Goal: Book appointment/travel/reservation

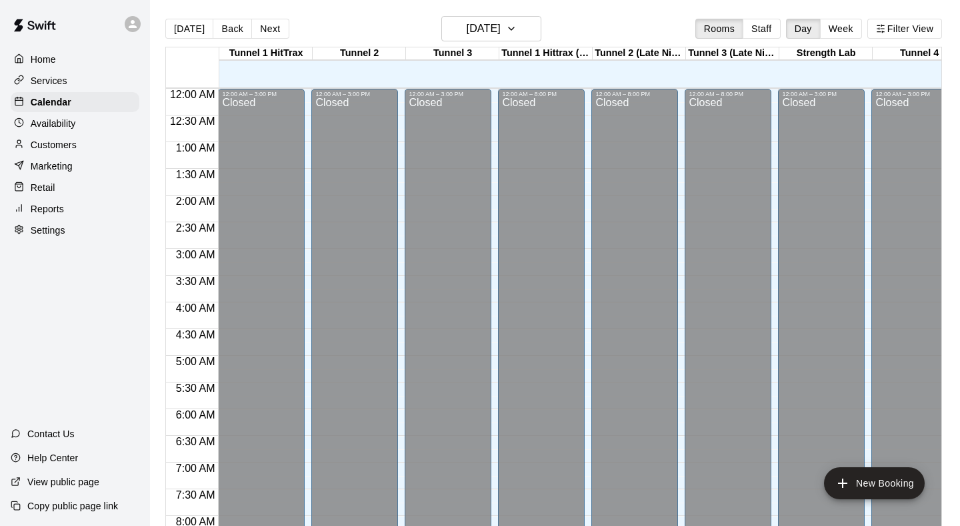
scroll to position [795, 1]
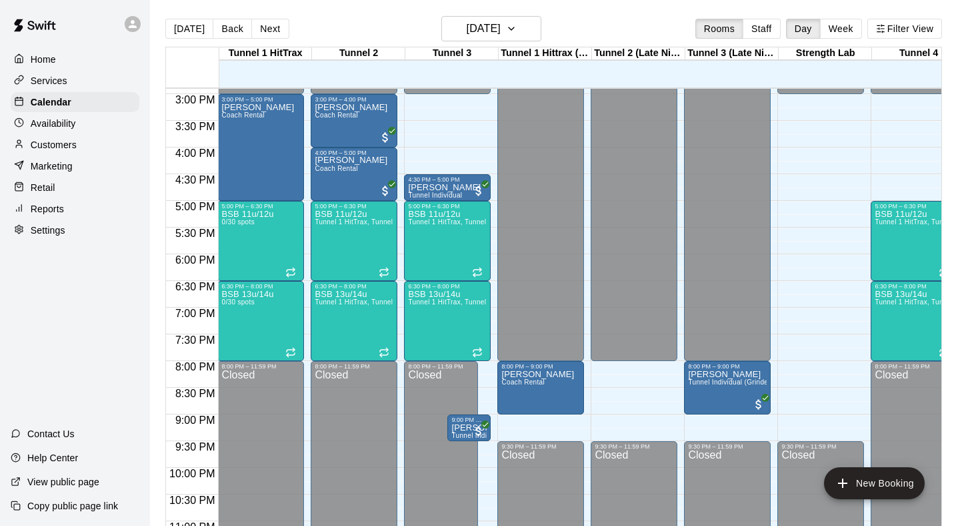
click at [45, 56] on p "Home" at bounding box center [43, 59] width 25 height 13
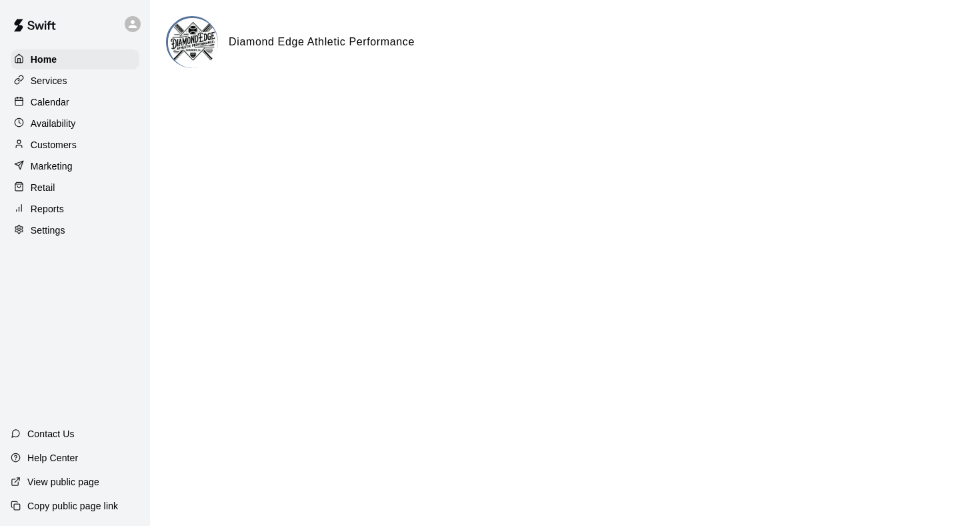
click at [46, 137] on div "Customers" at bounding box center [75, 145] width 129 height 20
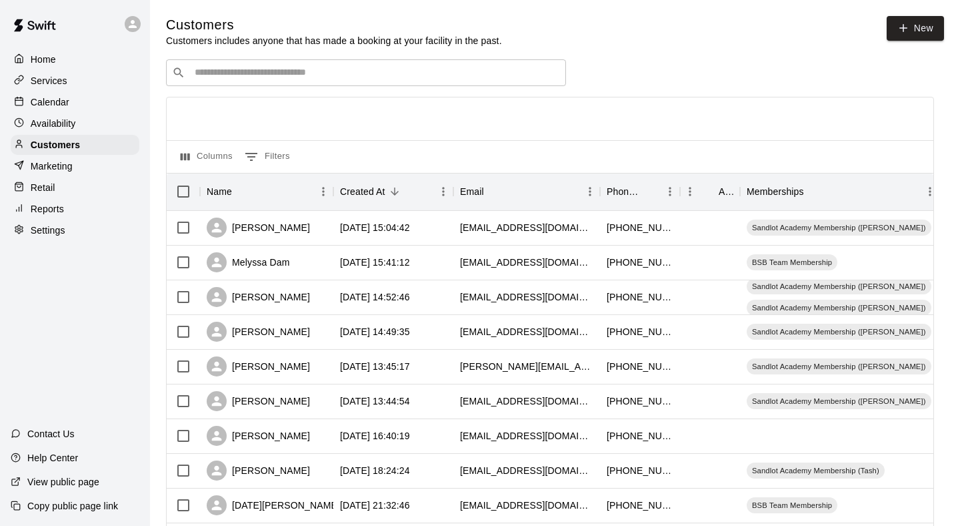
click at [357, 77] on input "Search customers by name or email" at bounding box center [375, 72] width 369 height 13
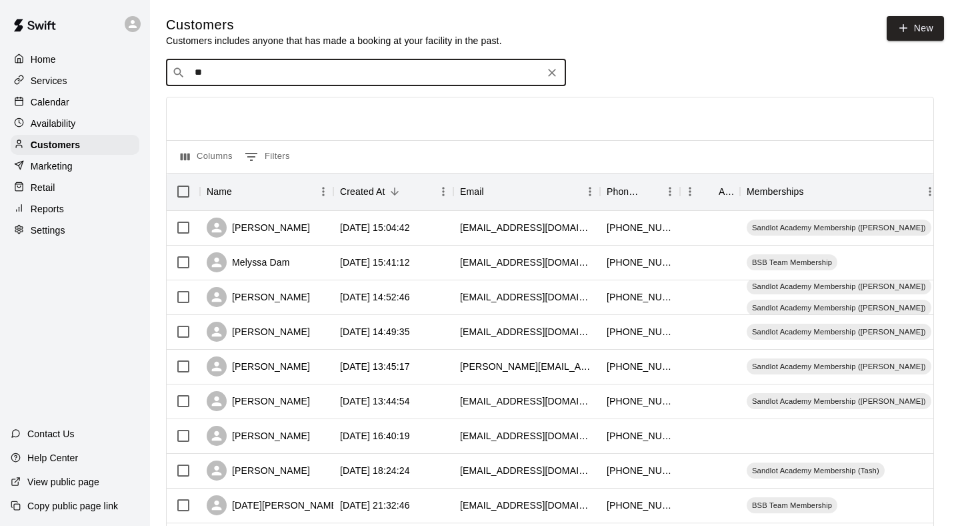
type input "***"
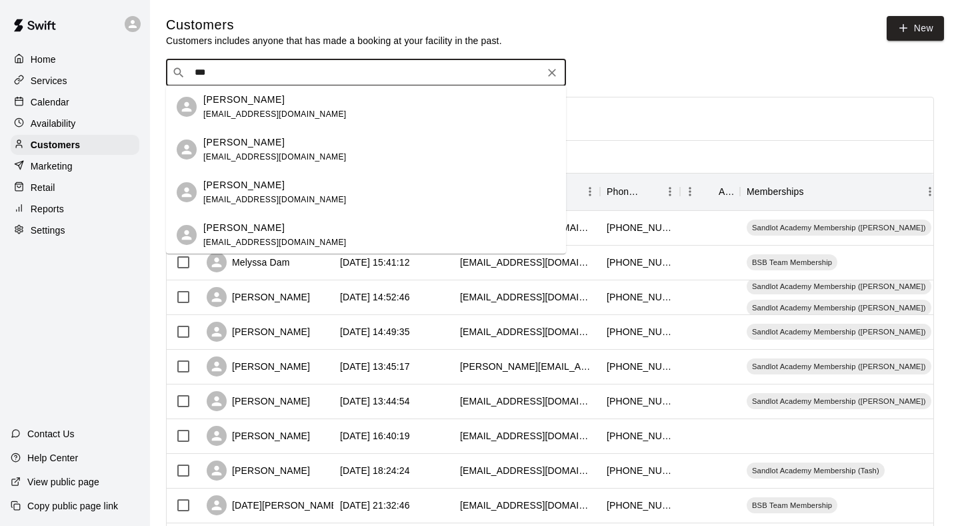
click at [250, 109] on div "[PERSON_NAME] [EMAIL_ADDRESS][DOMAIN_NAME]" at bounding box center [274, 107] width 143 height 29
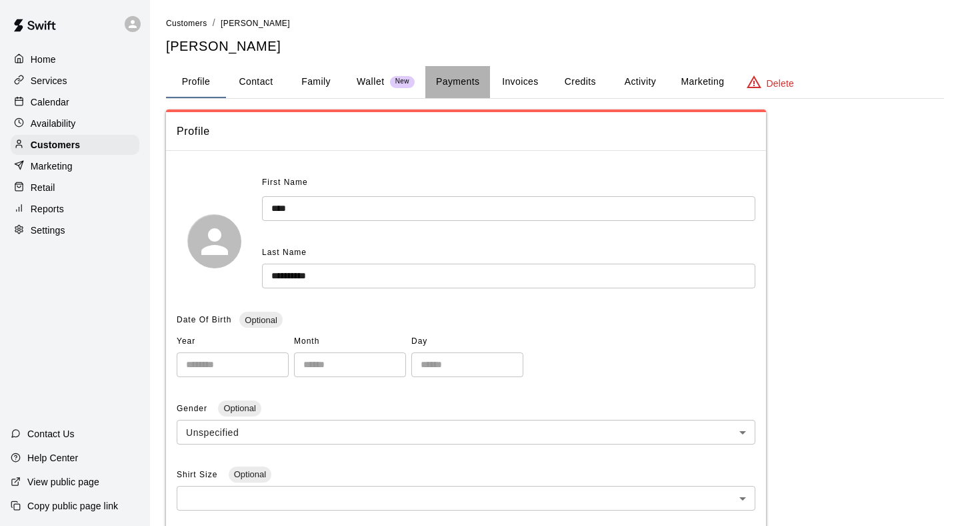
click at [457, 83] on button "Payments" at bounding box center [457, 82] width 65 height 32
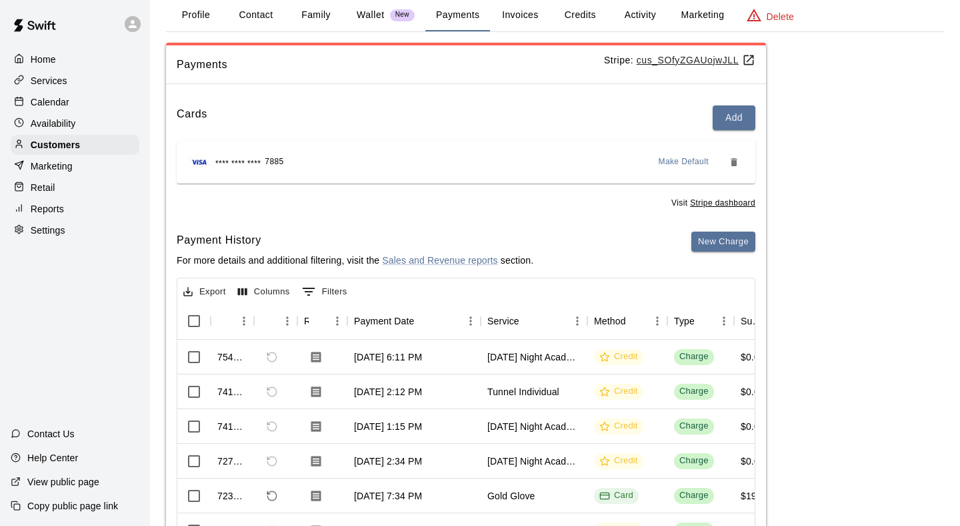
click at [630, 8] on button "Activity" at bounding box center [640, 15] width 60 height 32
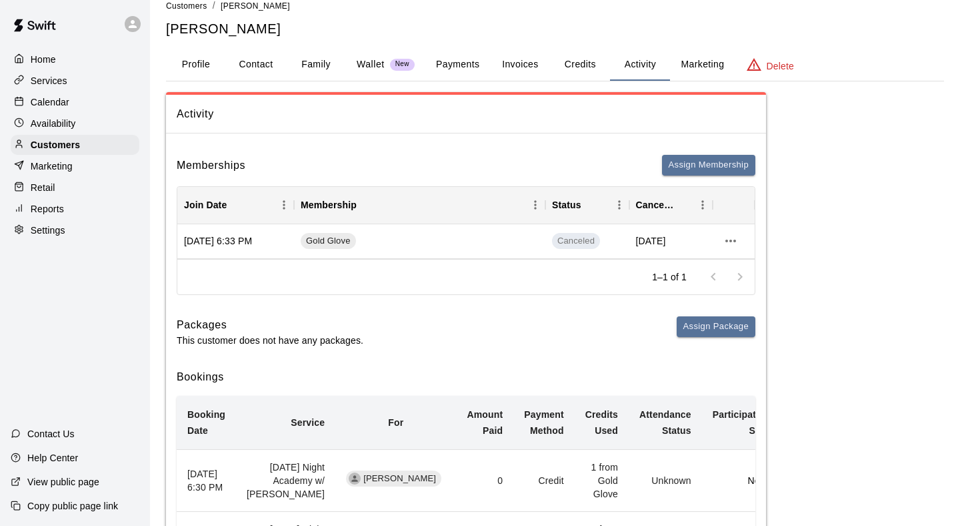
scroll to position [20, 0]
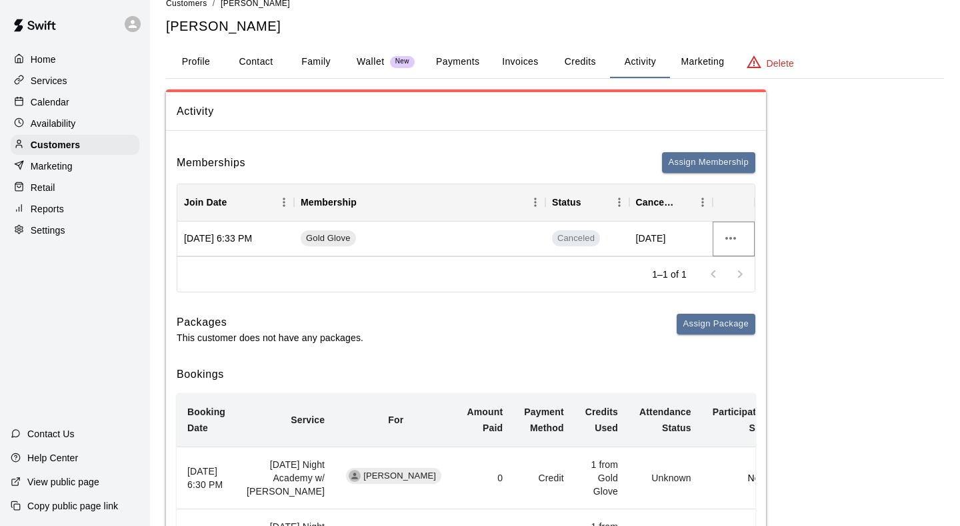
click at [730, 233] on icon "more actions" at bounding box center [731, 238] width 16 height 16
click at [514, 324] on div at bounding box center [480, 263] width 960 height 526
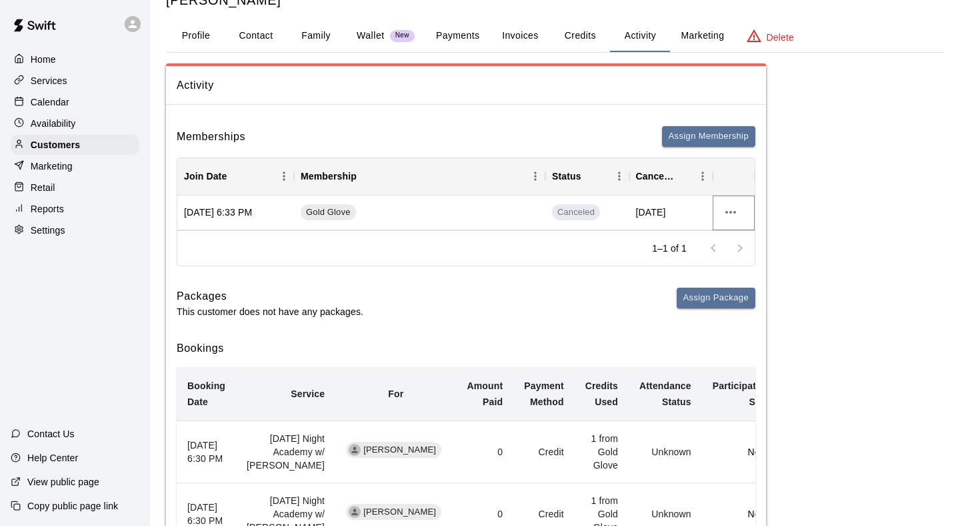
scroll to position [45, 0]
drag, startPoint x: 667, startPoint y: 209, endPoint x: 608, endPoint y: 223, distance: 60.3
click at [608, 223] on div "[DATE] 6:33 PM Gold Glove Canceled [DATE]" at bounding box center [466, 213] width 578 height 35
click at [487, 314] on div "Packages This customer does not have any packages. Assign Package" at bounding box center [466, 303] width 579 height 31
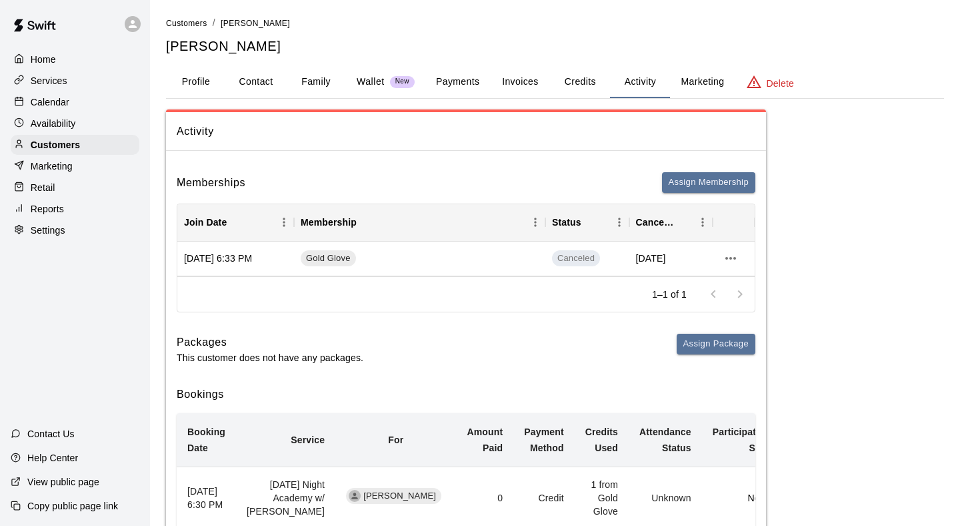
scroll to position [0, 0]
click at [580, 83] on button "Credits" at bounding box center [580, 82] width 60 height 32
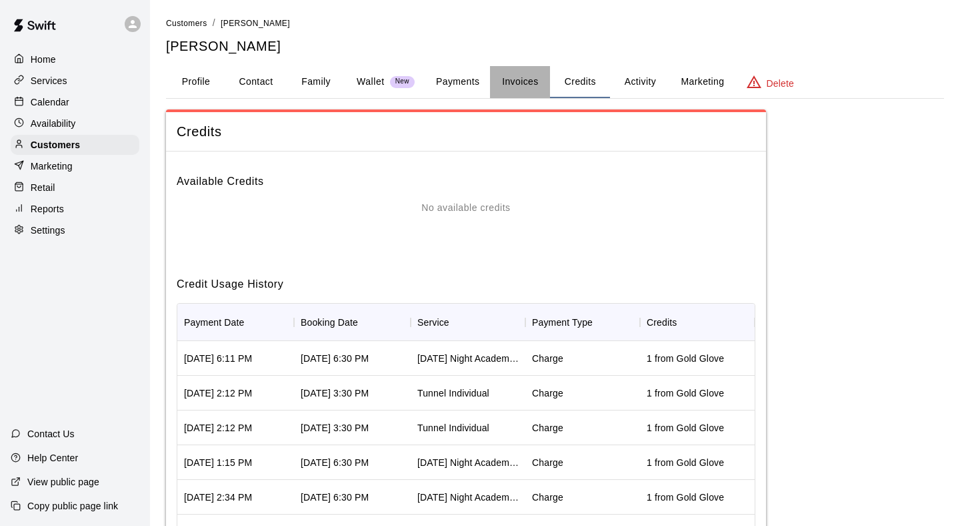
click at [522, 77] on button "Invoices" at bounding box center [520, 82] width 60 height 32
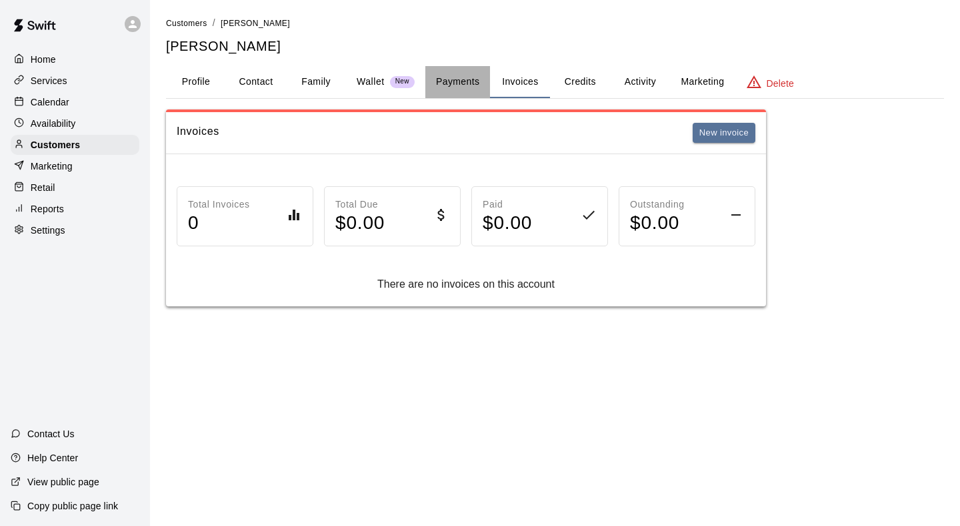
click at [460, 79] on button "Payments" at bounding box center [457, 82] width 65 height 32
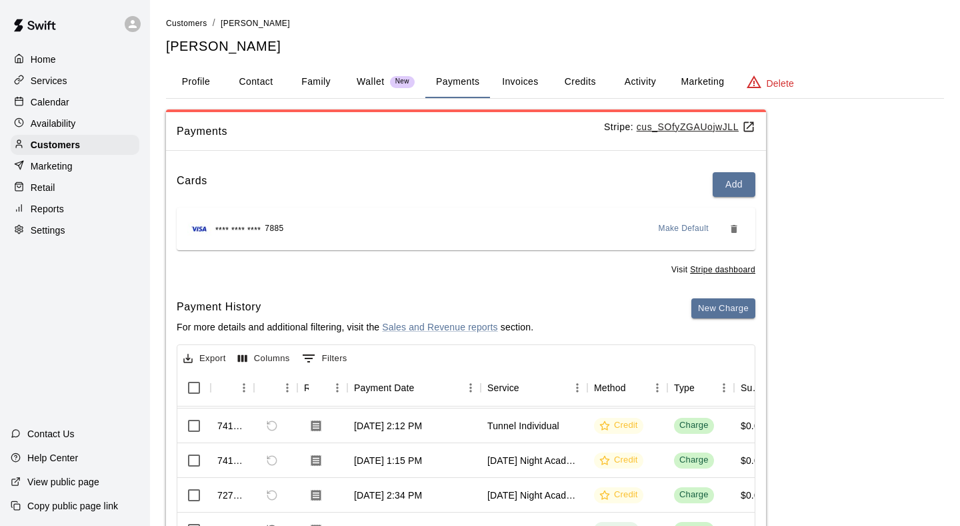
click at [47, 59] on p "Home" at bounding box center [43, 59] width 25 height 13
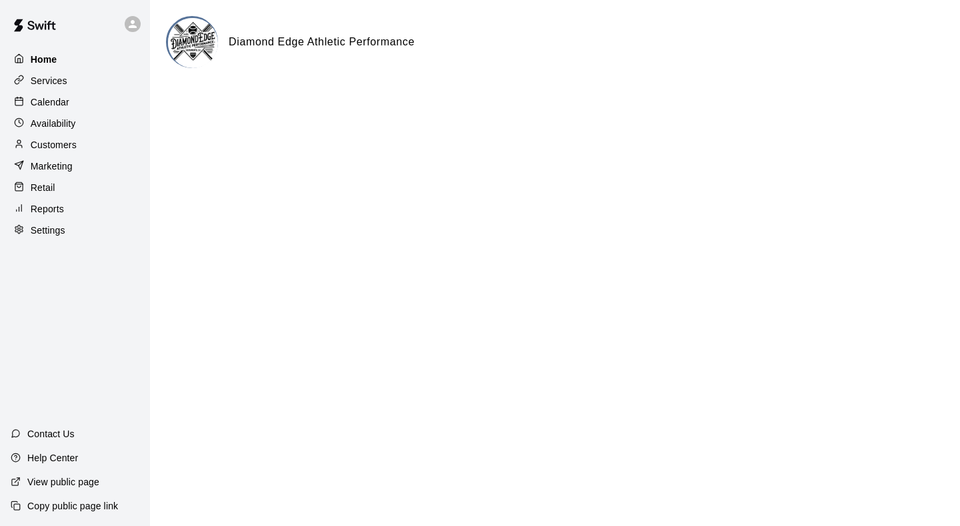
click at [39, 58] on p "Home" at bounding box center [44, 59] width 27 height 13
click at [39, 105] on p "Calendar" at bounding box center [50, 101] width 39 height 13
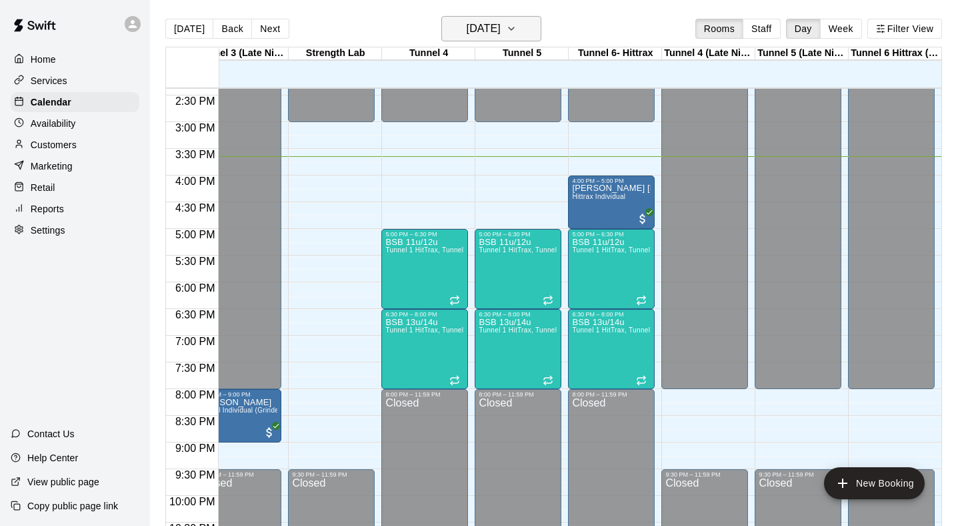
click at [496, 17] on button "[DATE]" at bounding box center [491, 28] width 100 height 25
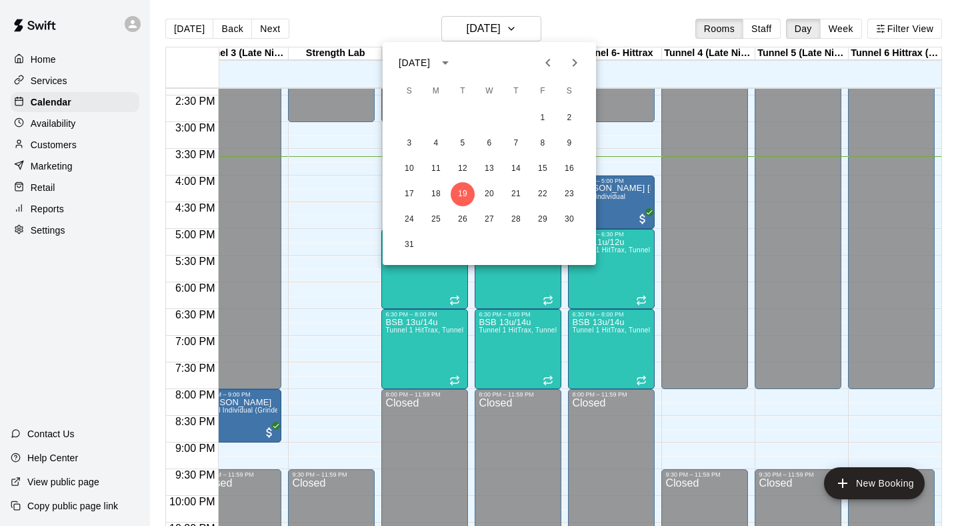
click at [357, 301] on div at bounding box center [480, 263] width 960 height 526
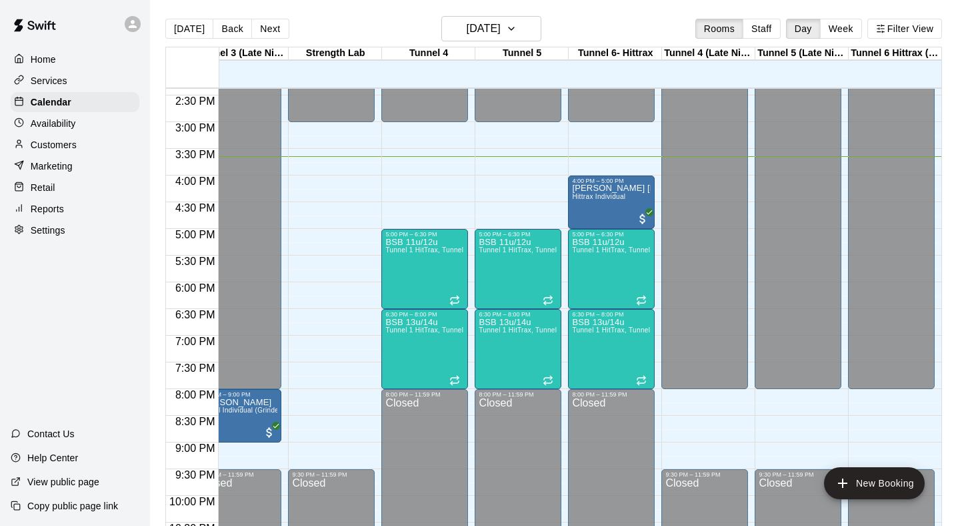
click at [357, 301] on div "[DATE] S M T W T F S 1 2 3 4 5 6 7 8 9 10 11 12 13 14 15 16 17 18 19 20 21 22 2…" at bounding box center [480, 263] width 960 height 526
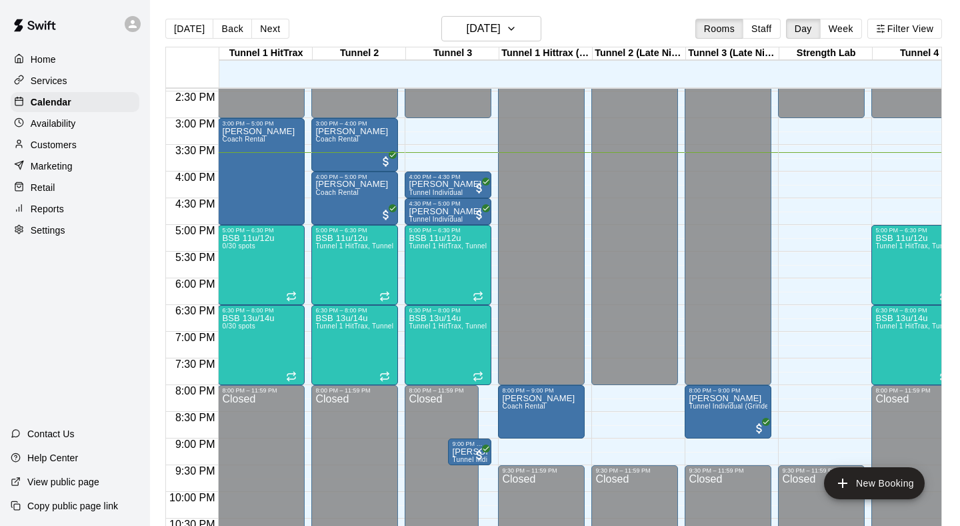
scroll to position [771, 0]
click at [503, 19] on button "[DATE]" at bounding box center [491, 28] width 100 height 25
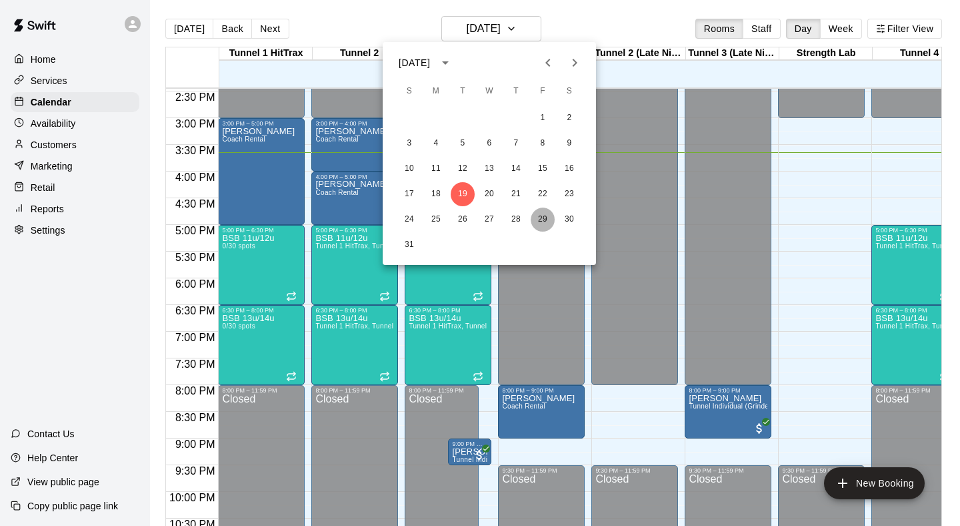
click at [540, 223] on button "29" at bounding box center [543, 219] width 24 height 24
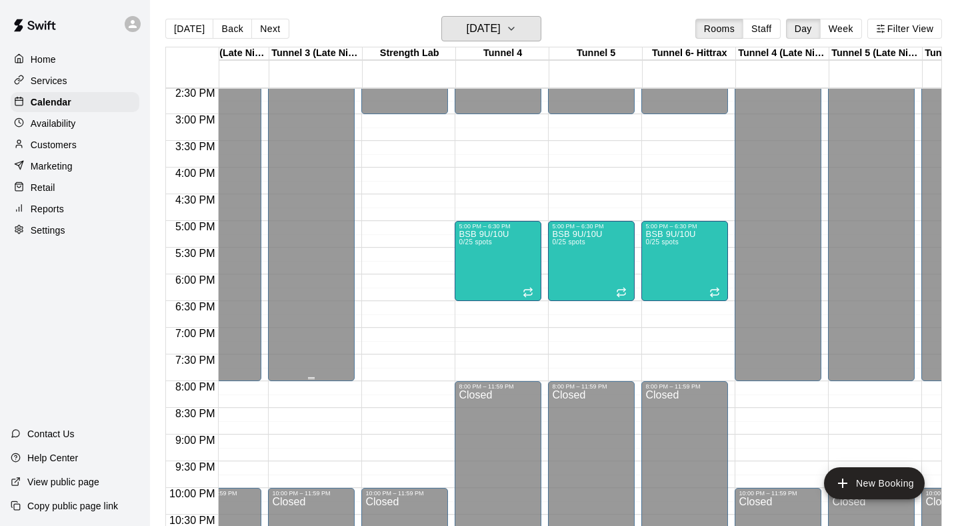
scroll to position [0, 451]
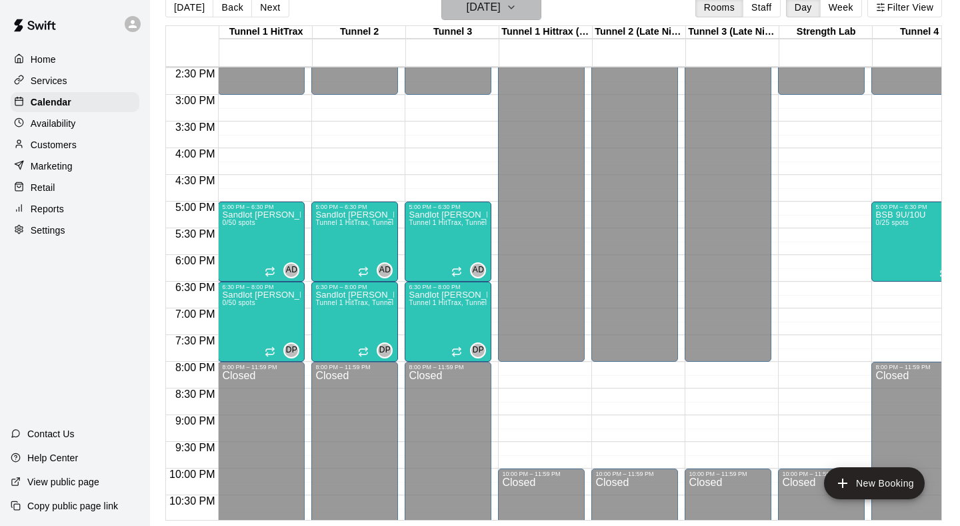
drag, startPoint x: 522, startPoint y: 11, endPoint x: 499, endPoint y: 7, distance: 22.3
click at [499, 7] on button "[DATE]" at bounding box center [491, 7] width 100 height 25
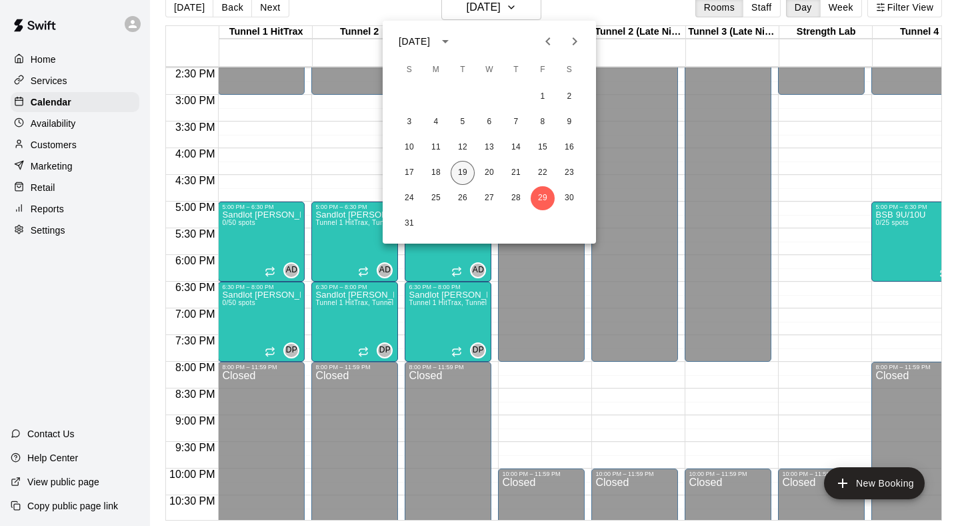
click at [457, 166] on button "19" at bounding box center [463, 173] width 24 height 24
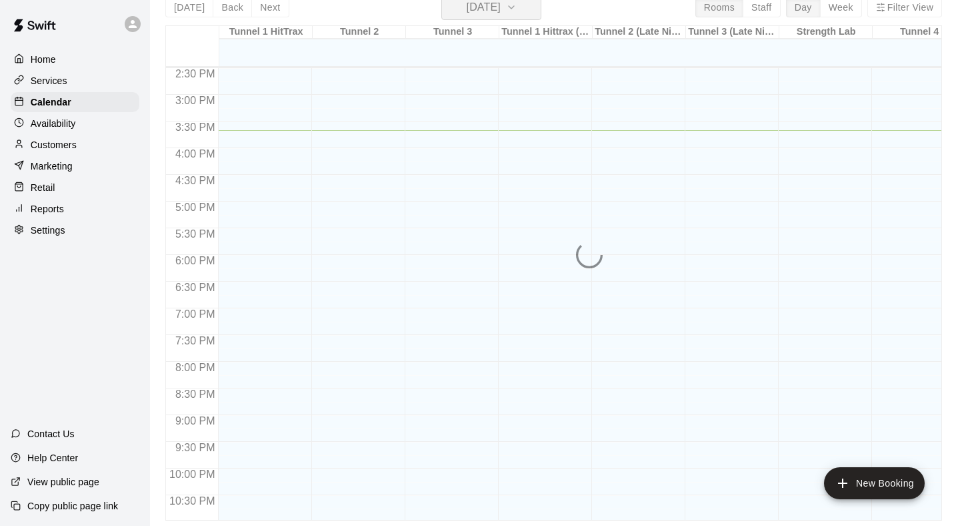
scroll to position [16, 0]
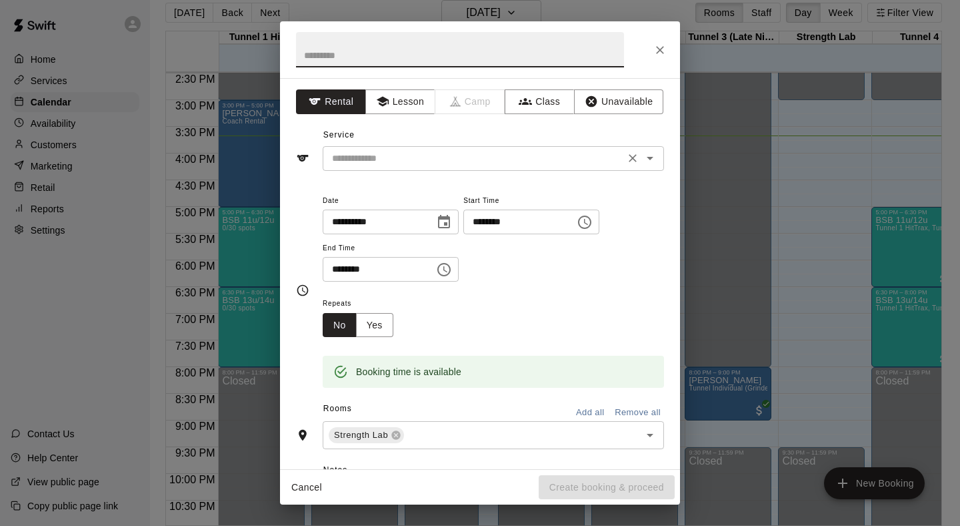
click at [431, 161] on input "text" at bounding box center [474, 158] width 294 height 17
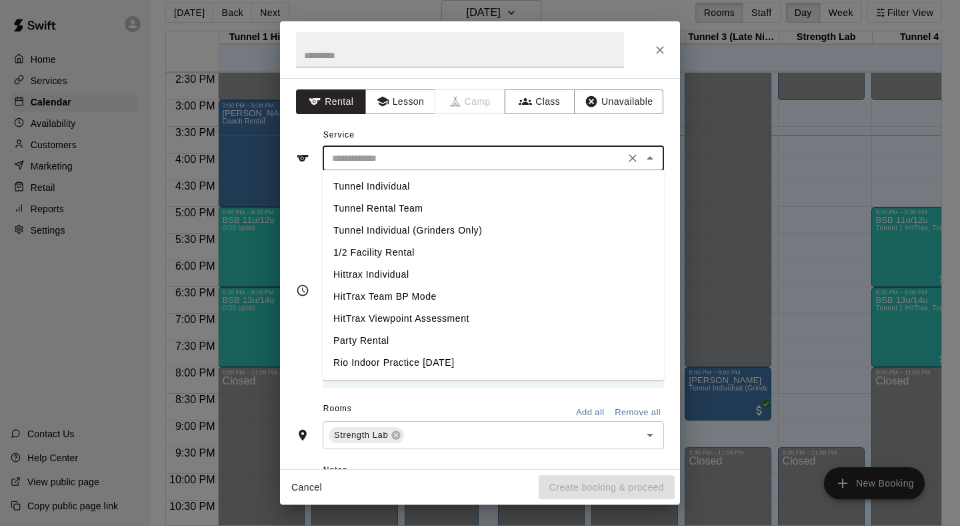
click at [435, 193] on li "Tunnel Individual" at bounding box center [493, 186] width 341 height 22
type input "**********"
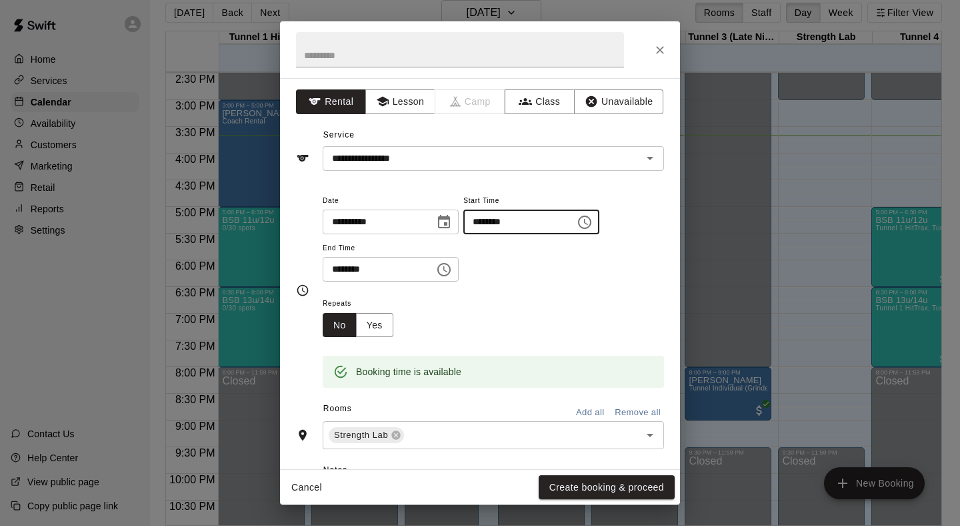
click at [500, 225] on input "********" at bounding box center [514, 221] width 103 height 25
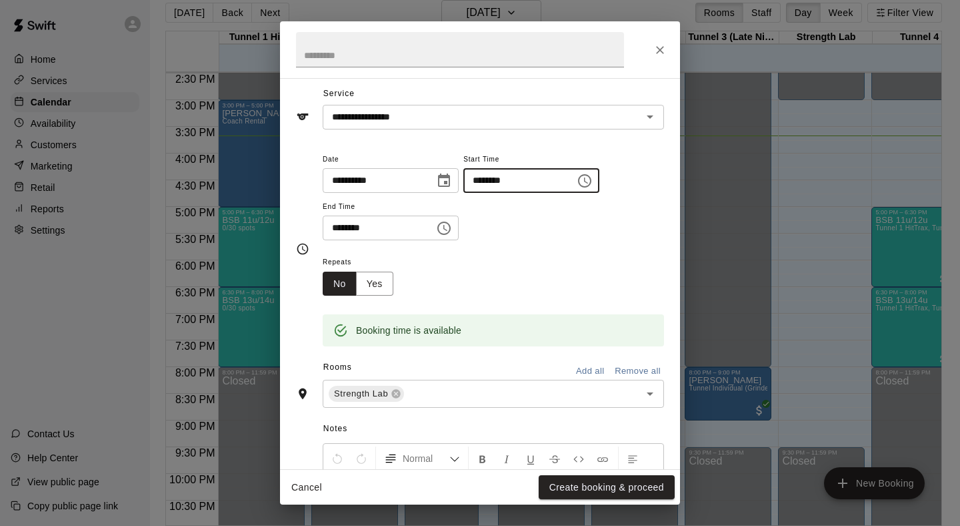
scroll to position [39, 0]
click at [398, 393] on icon at bounding box center [396, 395] width 9 height 9
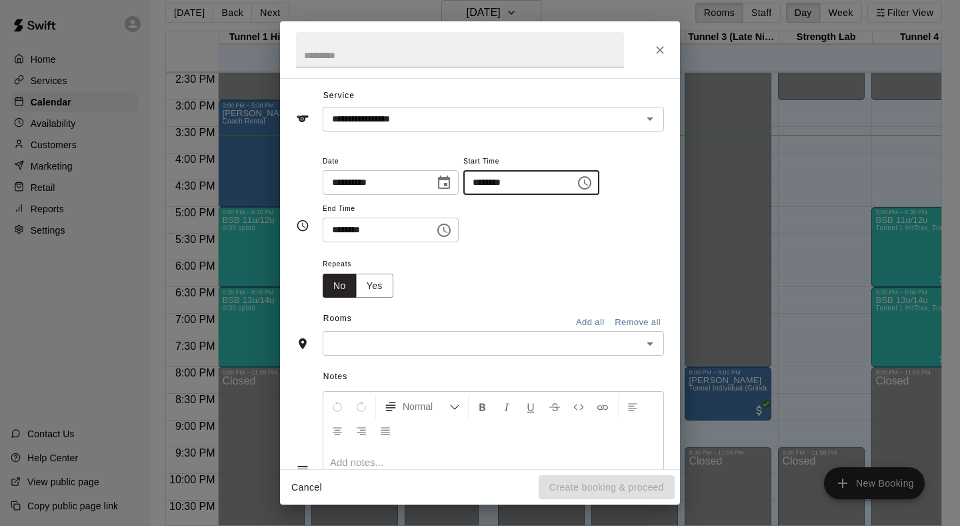
click at [419, 351] on div "​" at bounding box center [493, 343] width 341 height 25
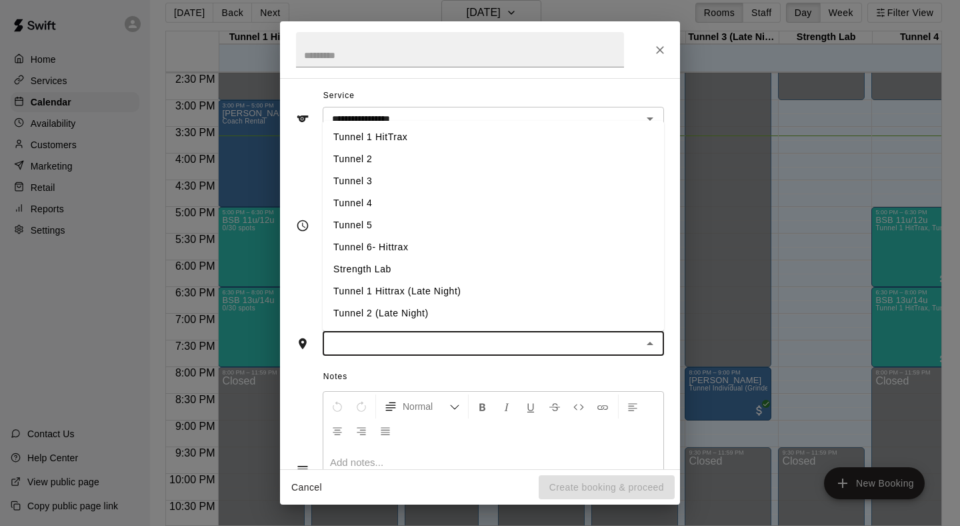
click at [404, 205] on li "Tunnel 4" at bounding box center [493, 203] width 341 height 22
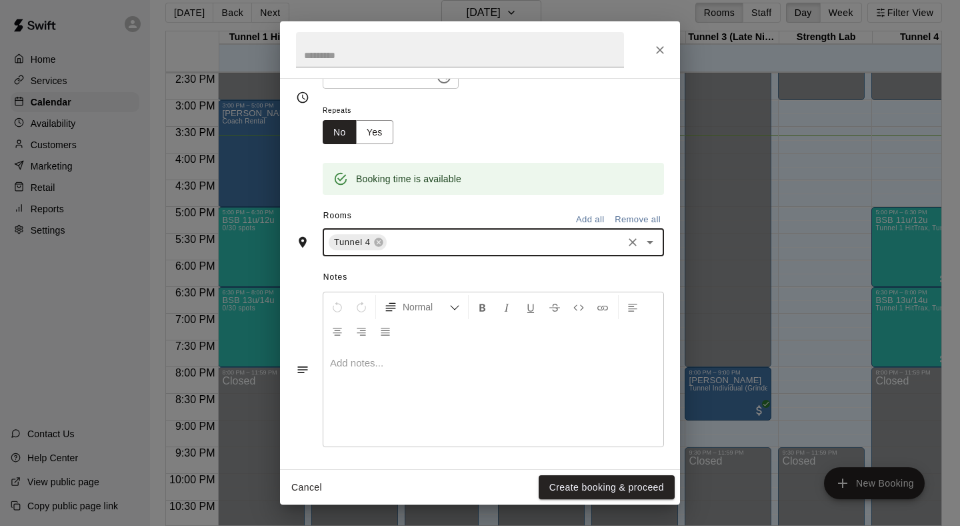
scroll to position [192, 0]
click at [592, 494] on button "Create booking & proceed" at bounding box center [607, 487] width 136 height 25
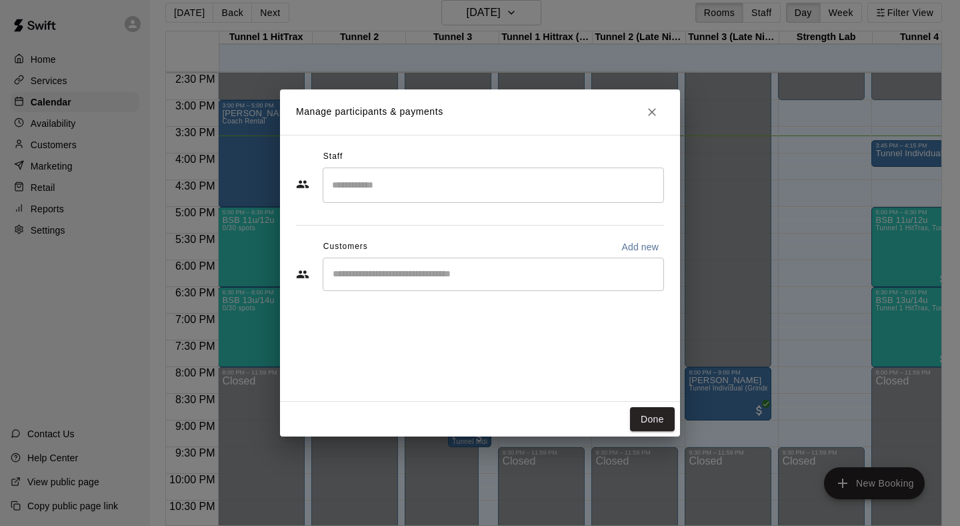
click at [412, 260] on div "​" at bounding box center [493, 273] width 341 height 33
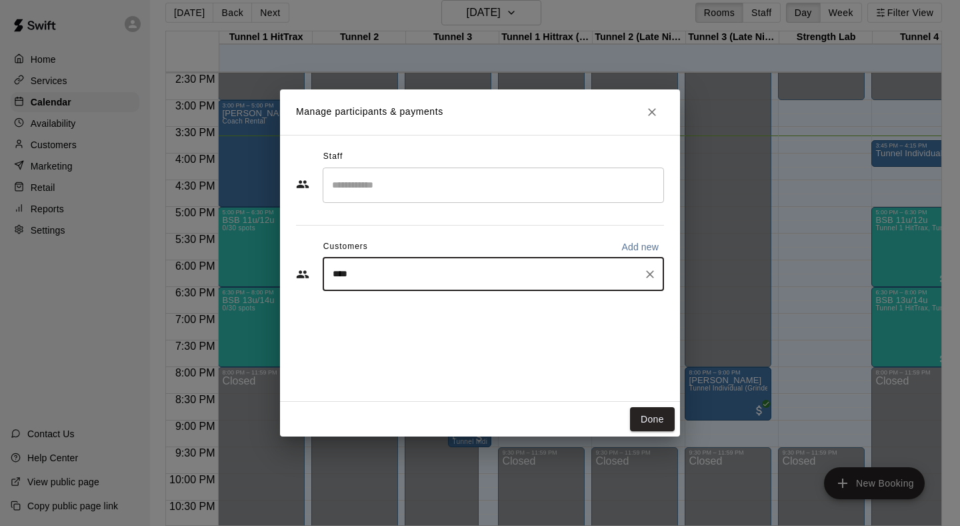
type input "*****"
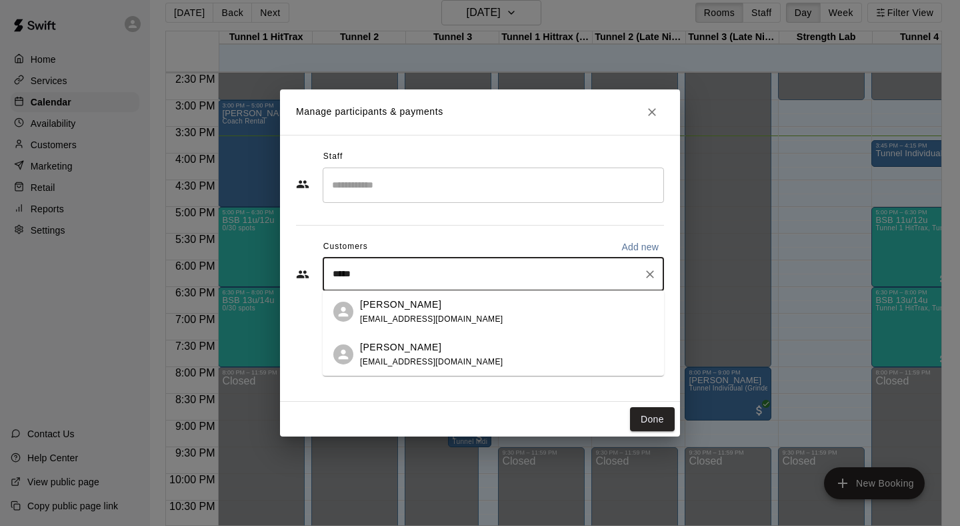
click at [371, 314] on span "[EMAIL_ADDRESS][DOMAIN_NAME]" at bounding box center [431, 318] width 143 height 9
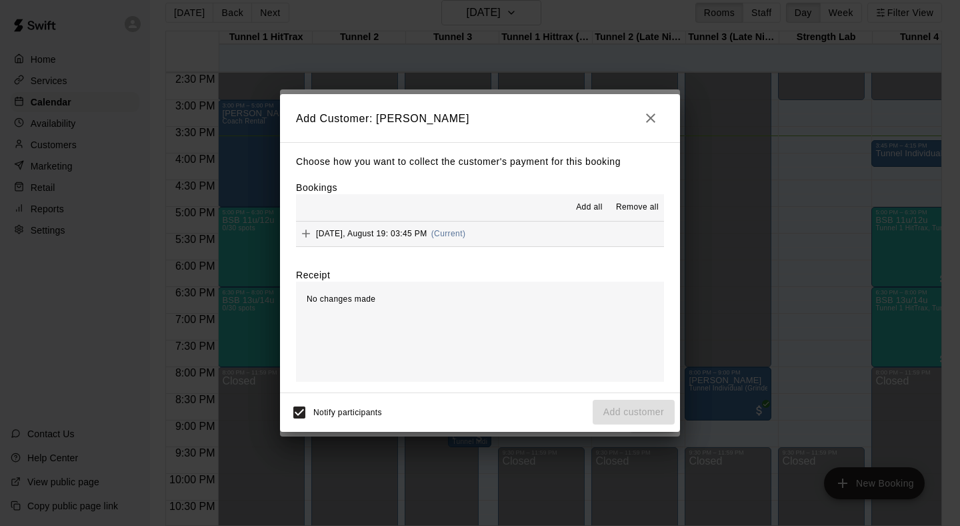
click at [477, 248] on div "Choose how you want to collect the customer's payment for this booking Bookings…" at bounding box center [480, 267] width 400 height 250
click at [475, 246] on div "Choose how you want to collect the customer's payment for this booking Bookings…" at bounding box center [480, 267] width 400 height 250
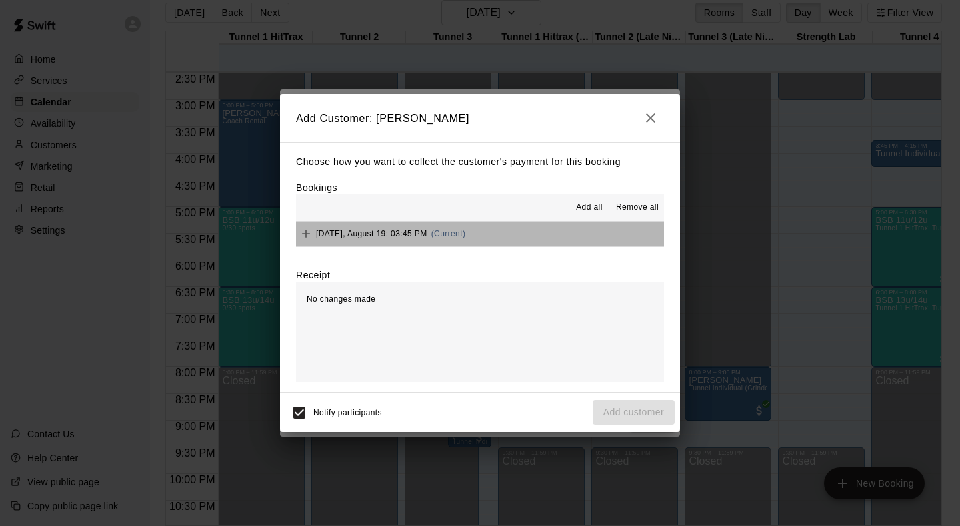
click at [473, 230] on button "[DATE], August 19: 03:45 PM (Current)" at bounding box center [480, 233] width 368 height 25
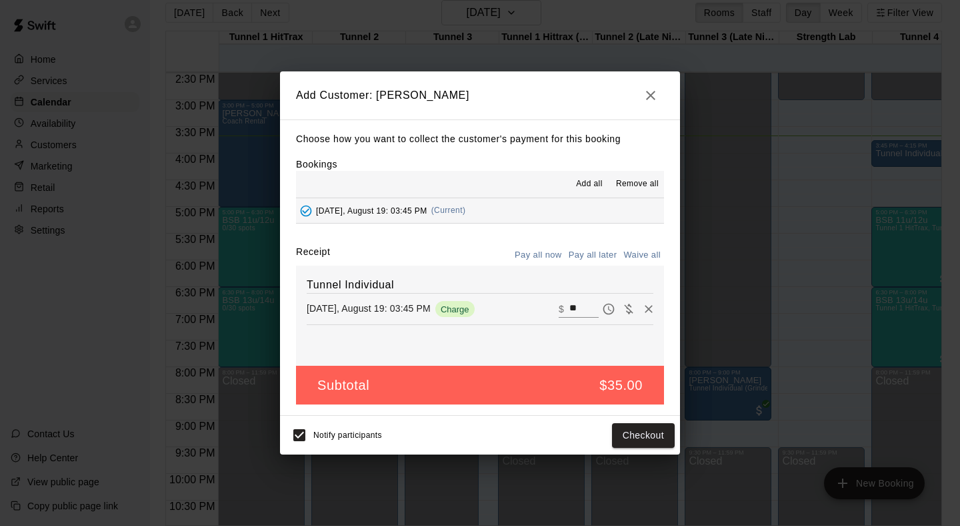
click at [629, 308] on icon "Waive payment" at bounding box center [628, 309] width 9 height 10
type input "*"
click at [632, 433] on button "Add customer" at bounding box center [634, 435] width 82 height 25
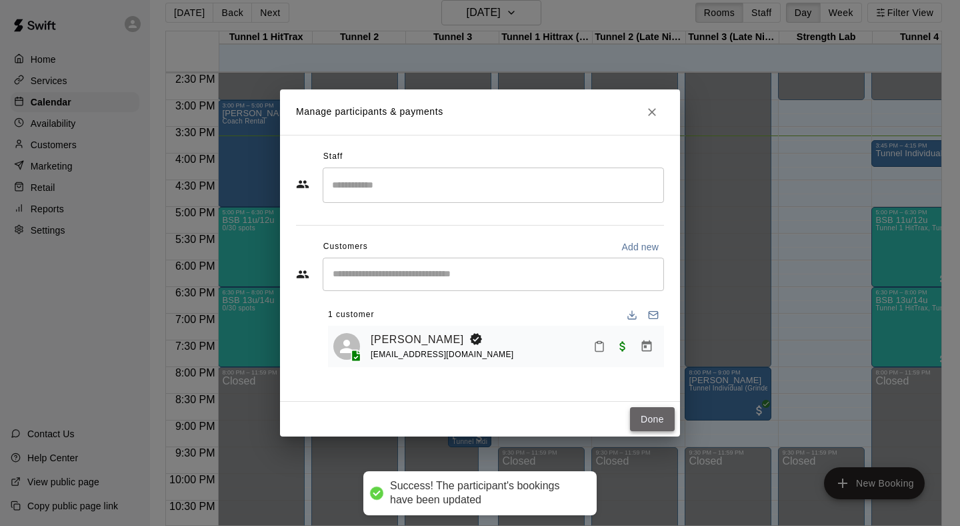
click at [648, 417] on button "Done" at bounding box center [652, 419] width 45 height 25
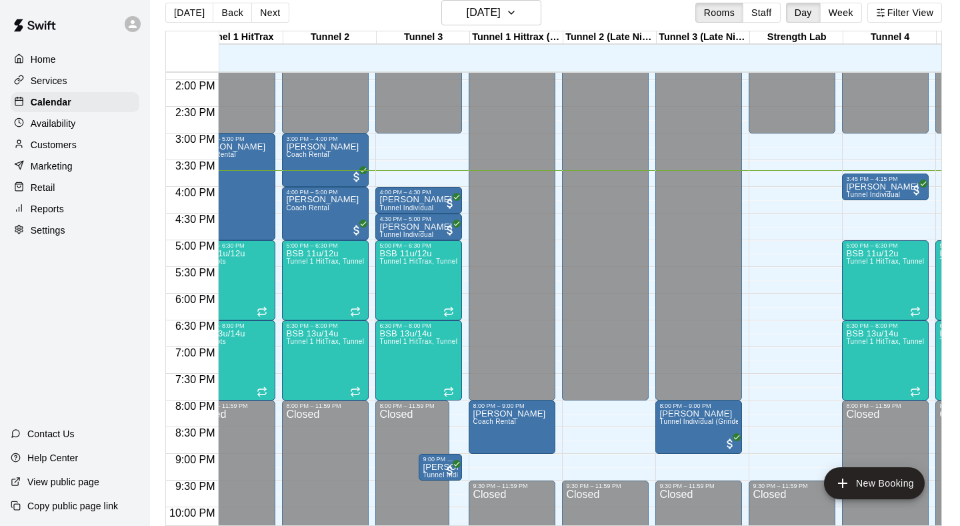
scroll to position [0, 29]
